Goal: Task Accomplishment & Management: Manage account settings

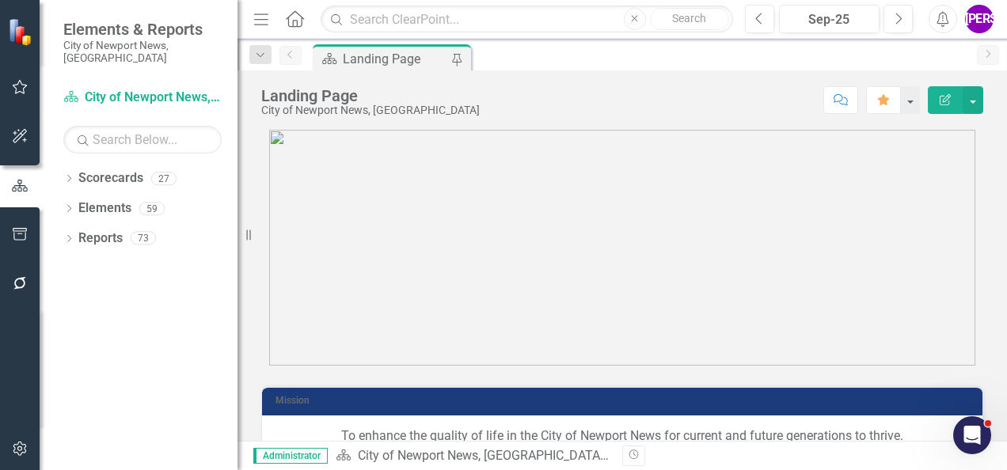
click at [12, 446] on icon "button" at bounding box center [20, 448] width 17 height 13
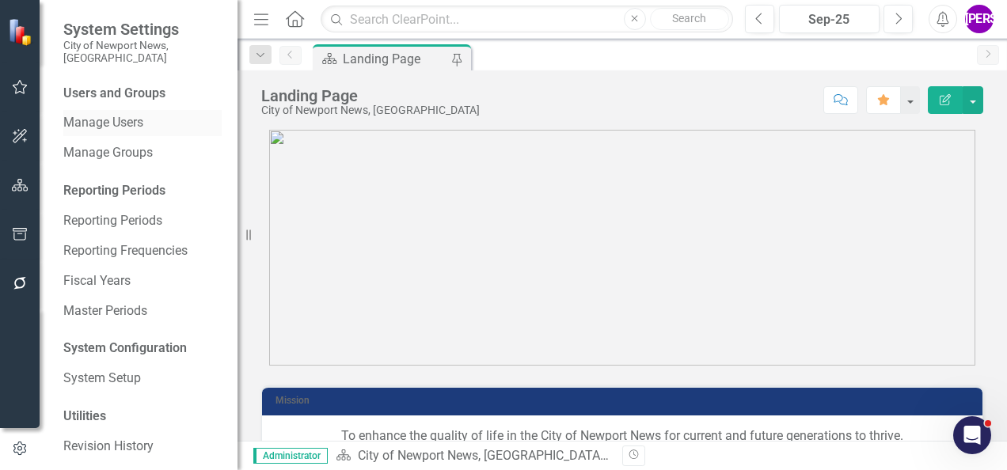
click at [119, 114] on link "Manage Users" at bounding box center [142, 123] width 158 height 18
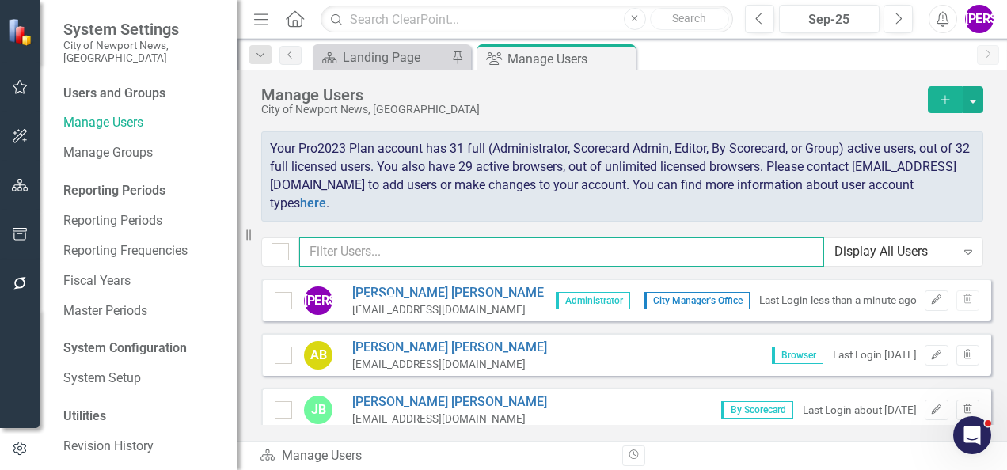
click at [446, 248] on input "text" at bounding box center [561, 251] width 525 height 29
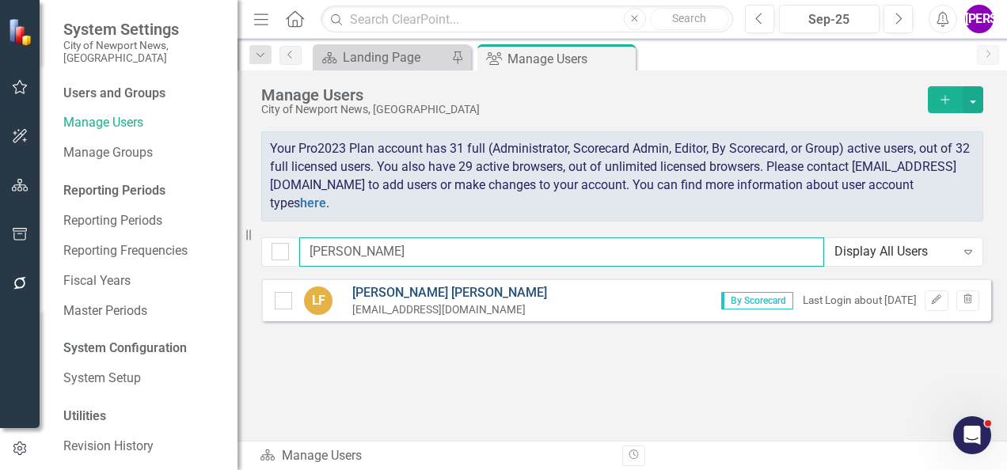
type input "[PERSON_NAME]"
click at [418, 287] on link "[PERSON_NAME]" at bounding box center [449, 293] width 195 height 18
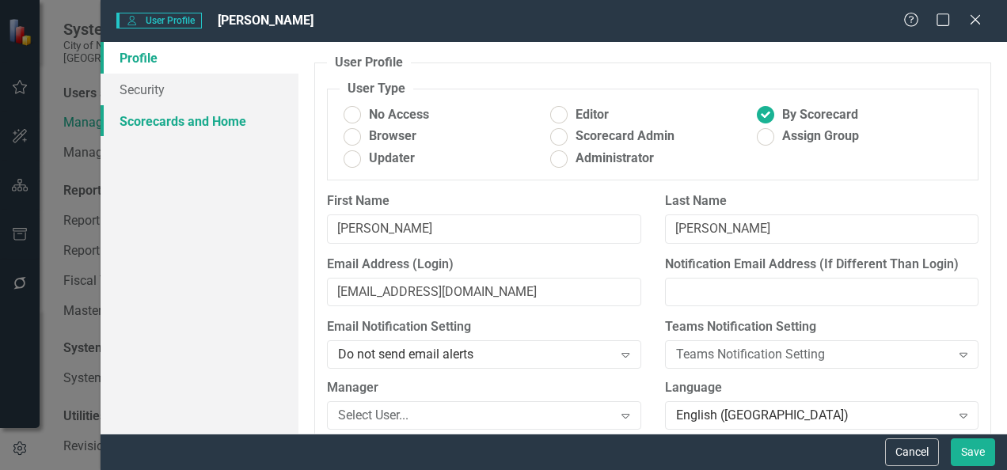
click at [242, 120] on link "Scorecards and Home" at bounding box center [200, 121] width 198 height 32
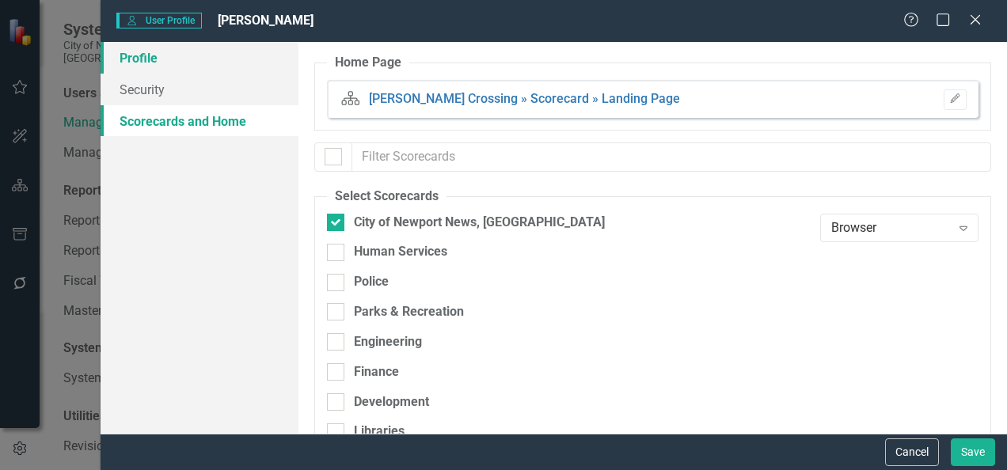
click at [196, 61] on link "Profile" at bounding box center [200, 58] width 198 height 32
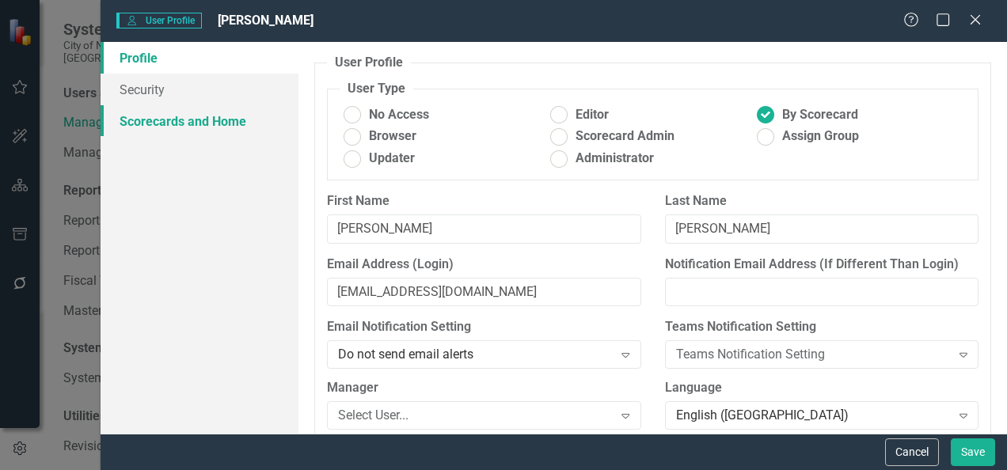
click at [226, 127] on link "Scorecards and Home" at bounding box center [200, 121] width 198 height 32
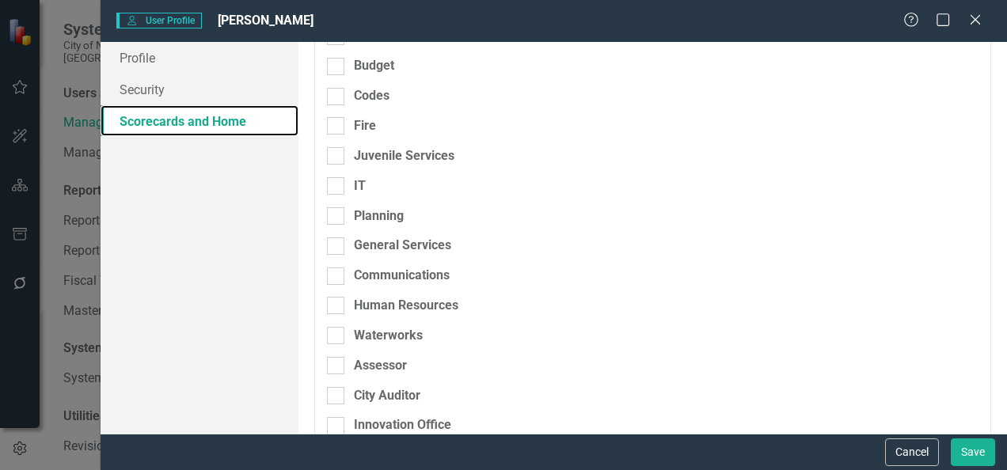
scroll to position [600, 0]
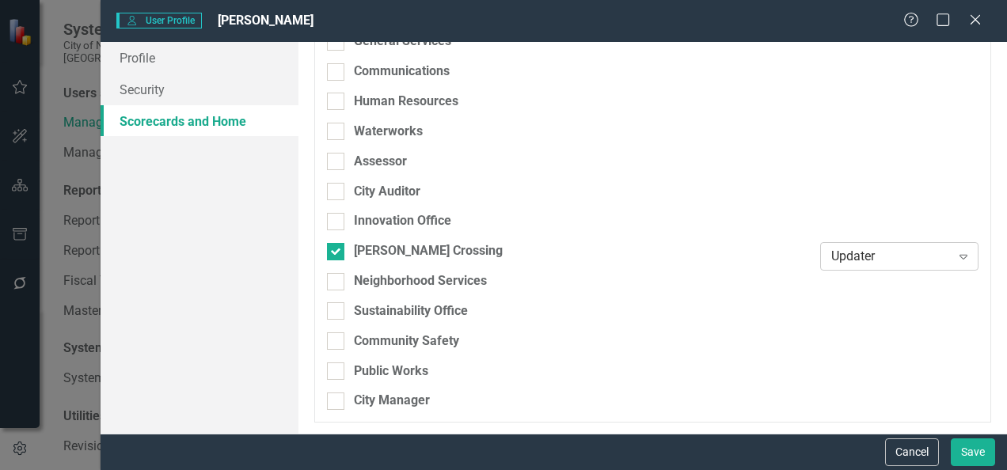
click at [906, 255] on div "Updater" at bounding box center [891, 257] width 120 height 18
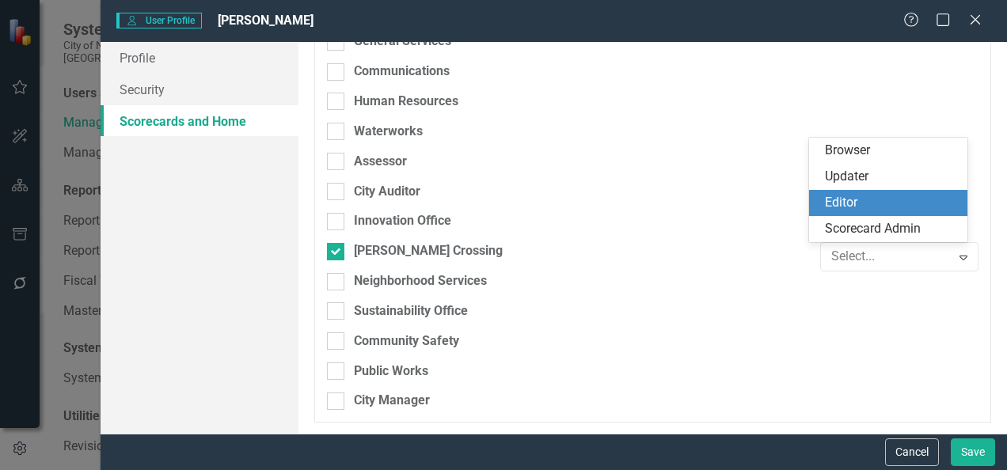
click at [866, 195] on div "Editor" at bounding box center [891, 203] width 133 height 18
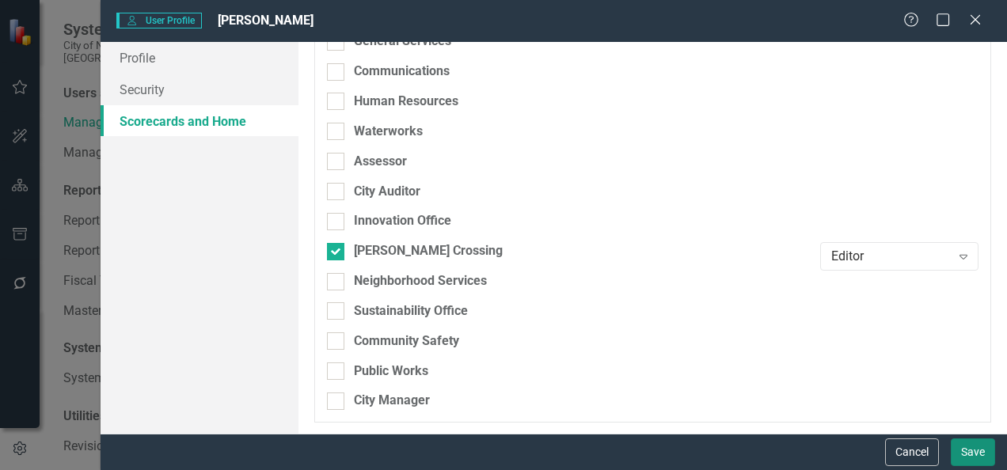
click at [985, 451] on button "Save" at bounding box center [973, 453] width 44 height 28
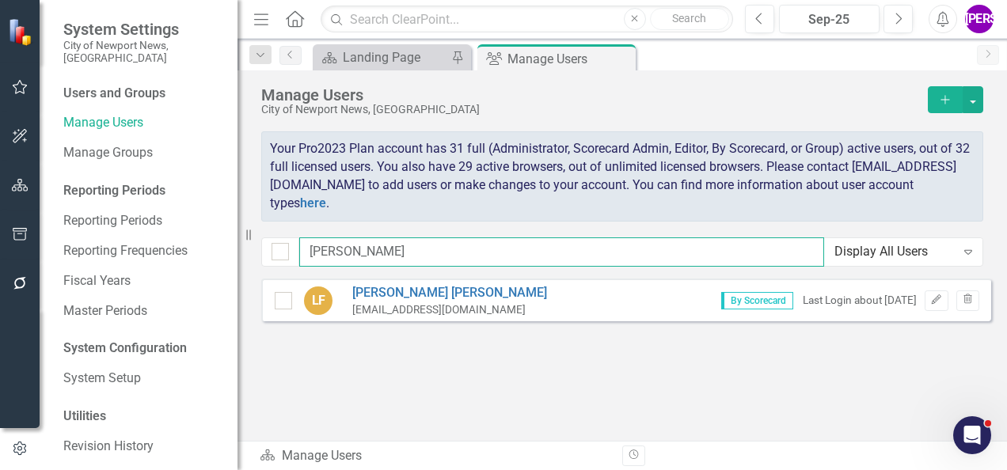
drag, startPoint x: 352, startPoint y: 255, endPoint x: 105, endPoint y: 253, distance: 247.0
click at [105, 253] on div "System Settings City of Newport News, [GEOGRAPHIC_DATA] Users and Groups Manage…" at bounding box center [503, 235] width 1007 height 470
type input "[PERSON_NAME]"
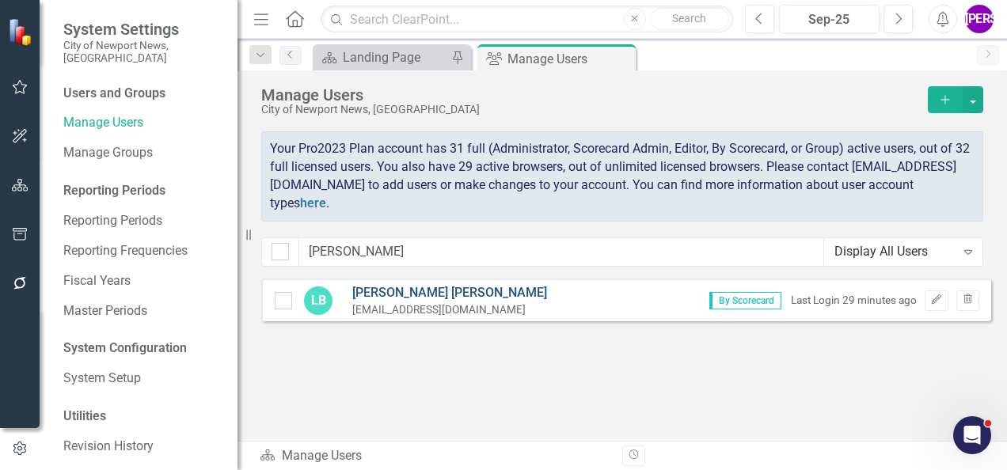
click at [421, 284] on link "[PERSON_NAME]" at bounding box center [449, 293] width 195 height 18
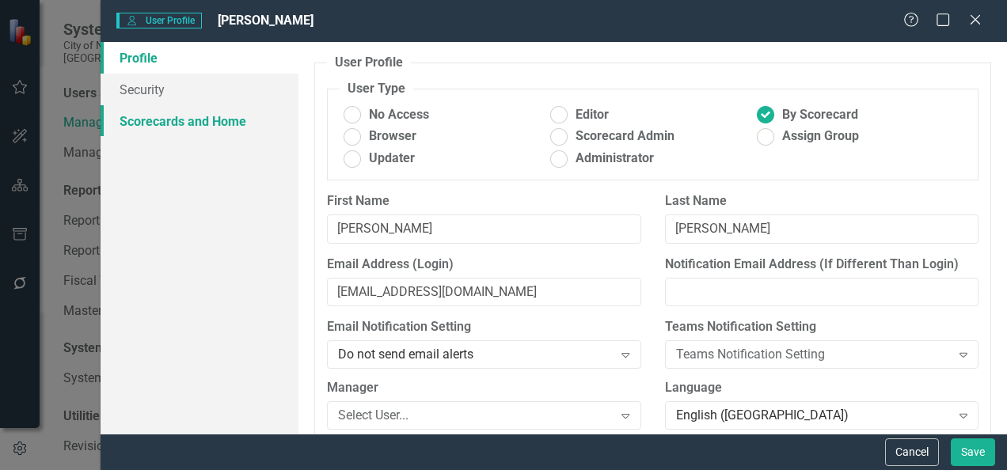
click at [223, 119] on link "Scorecards and Home" at bounding box center [200, 121] width 198 height 32
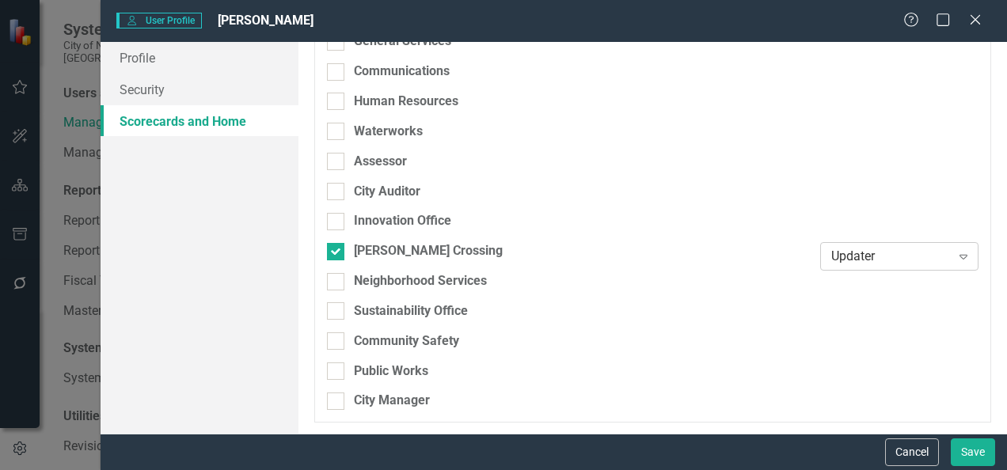
click at [864, 264] on div "Updater" at bounding box center [891, 257] width 120 height 18
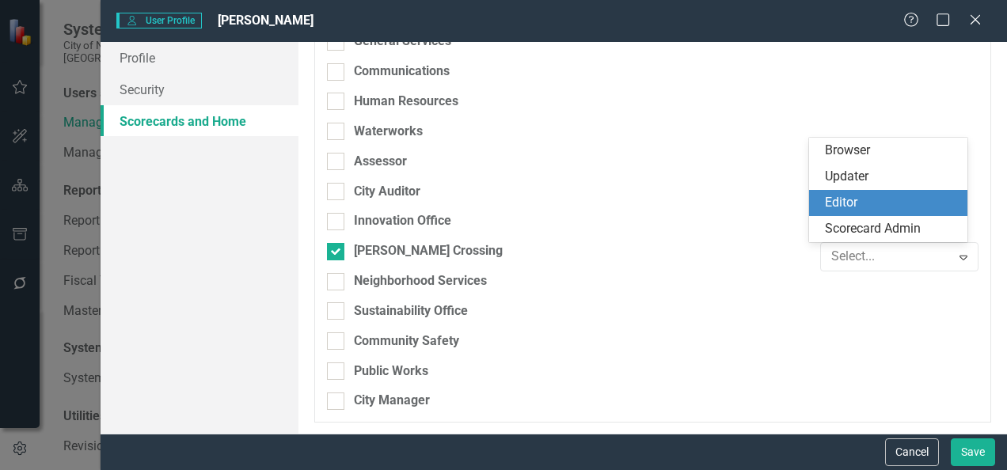
click at [850, 203] on div "Editor" at bounding box center [891, 203] width 133 height 18
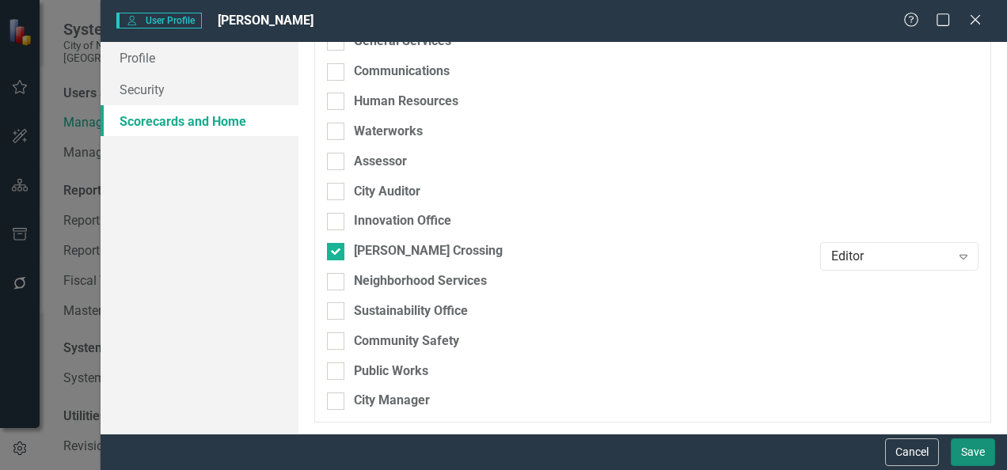
click at [967, 453] on button "Save" at bounding box center [973, 453] width 44 height 28
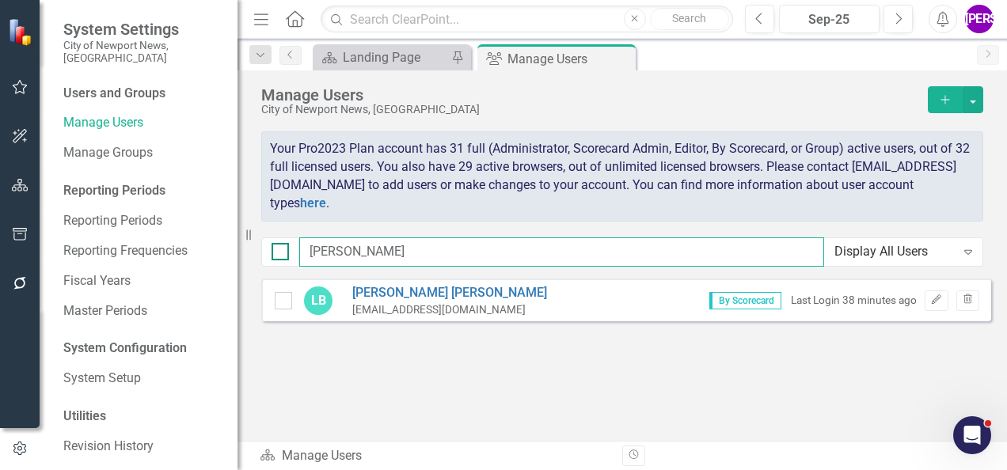
drag, startPoint x: 386, startPoint y: 249, endPoint x: 277, endPoint y: 249, distance: 109.2
click at [283, 248] on div "[PERSON_NAME] Display All Users Expand" at bounding box center [622, 251] width 722 height 29
